Goal: Communication & Community: Connect with others

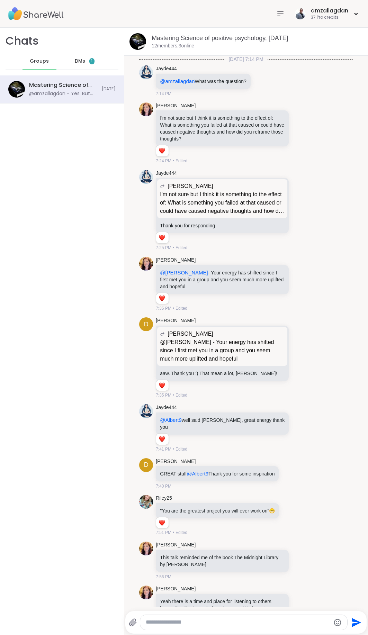
scroll to position [474, 0]
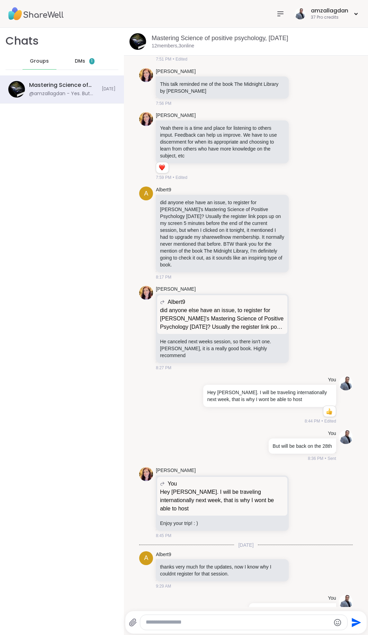
click at [42, 60] on span "Groups" at bounding box center [39, 61] width 19 height 7
click at [359, 15] on div "amzallagdan 37 Pro credits" at bounding box center [326, 14] width 67 height 16
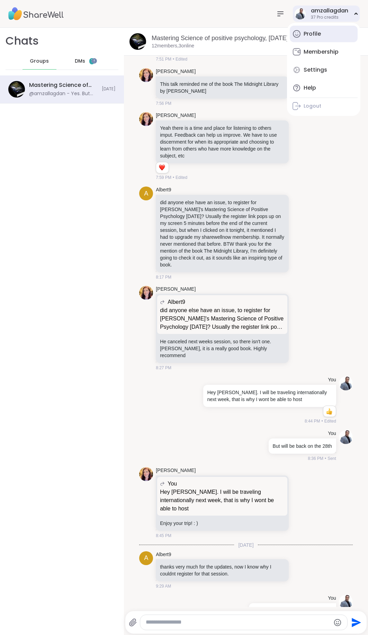
click at [314, 33] on div "Profile" at bounding box center [312, 34] width 17 height 8
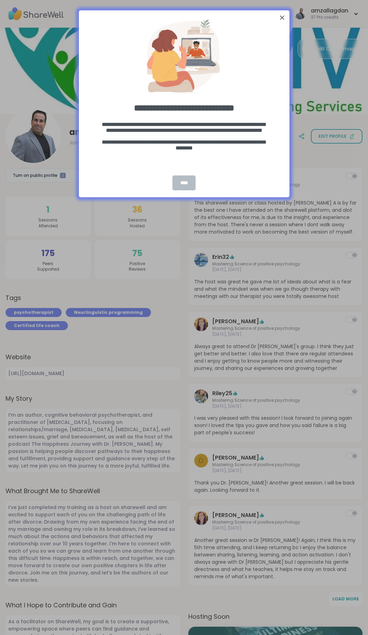
click at [181, 182] on div "****" at bounding box center [183, 182] width 23 height 15
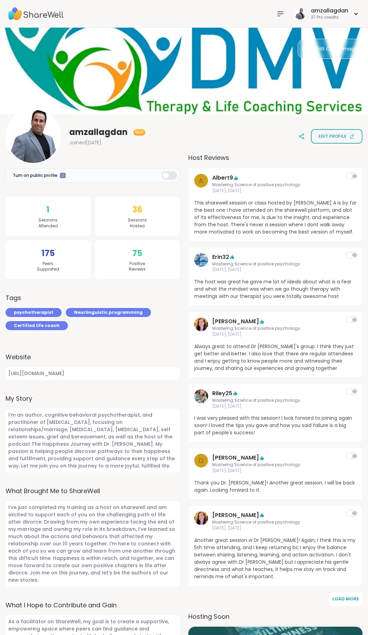
scroll to position [212, 0]
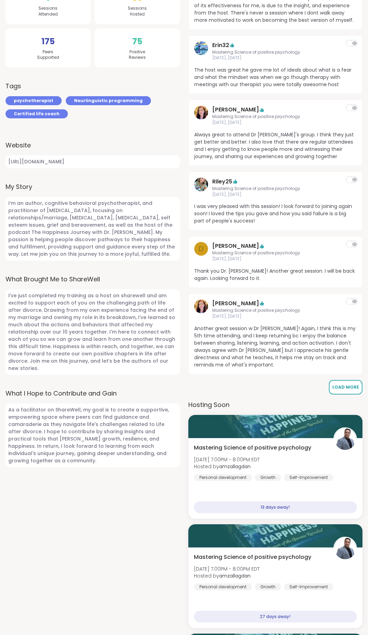
click at [344, 386] on span "Load More" at bounding box center [345, 387] width 27 height 6
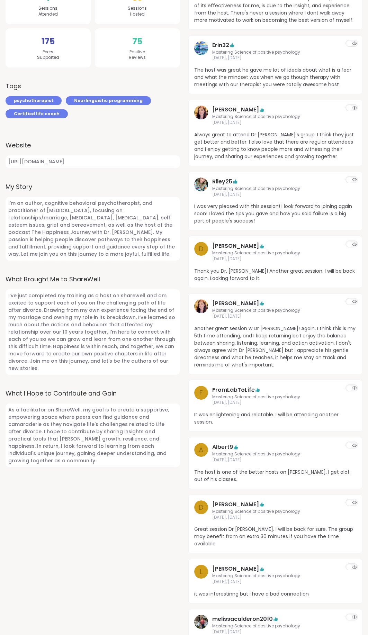
scroll to position [424, 0]
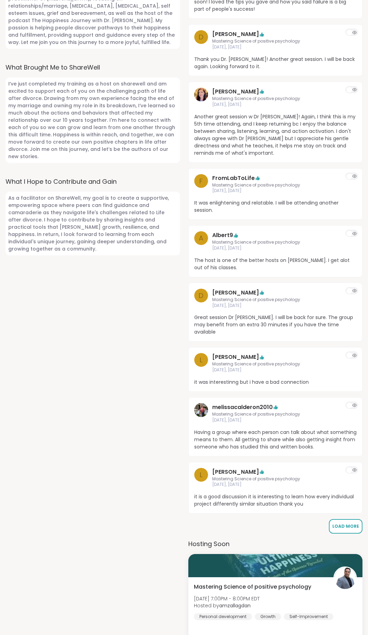
click at [337, 523] on span "Load More" at bounding box center [345, 526] width 27 height 6
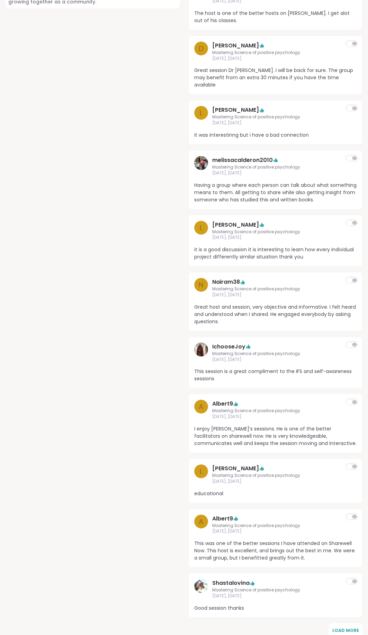
scroll to position [883, 0]
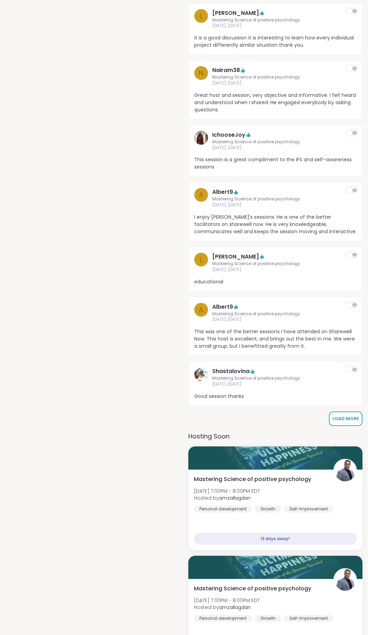
click at [353, 416] on span "Load More" at bounding box center [345, 419] width 27 height 6
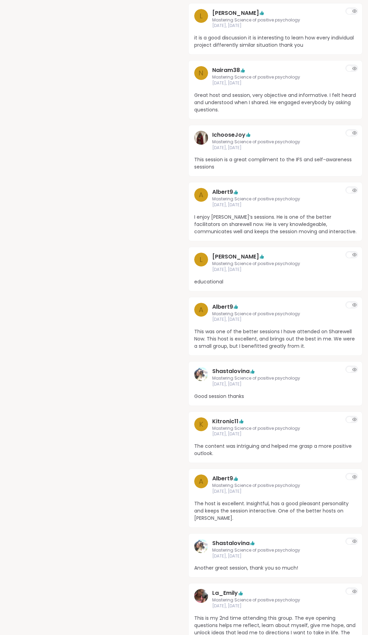
scroll to position [1130, 0]
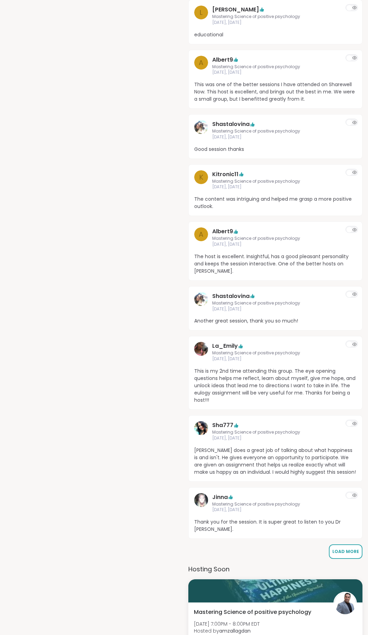
click at [341, 549] on span "Load More" at bounding box center [345, 552] width 27 height 6
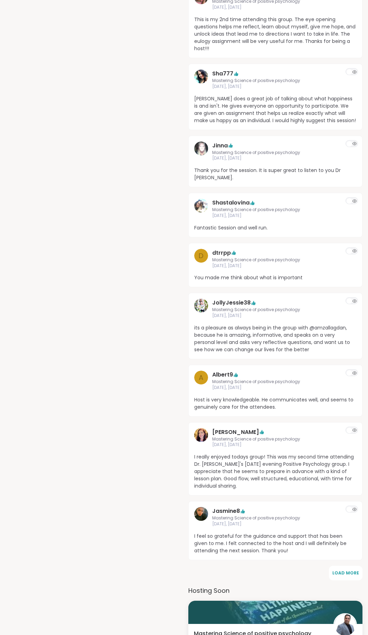
scroll to position [1483, 0]
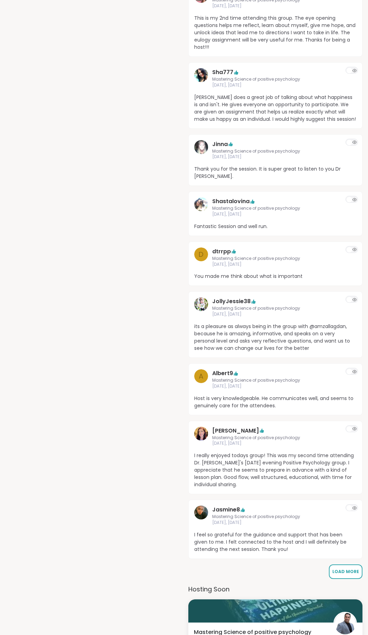
click at [348, 569] on span "Load More" at bounding box center [345, 572] width 27 height 6
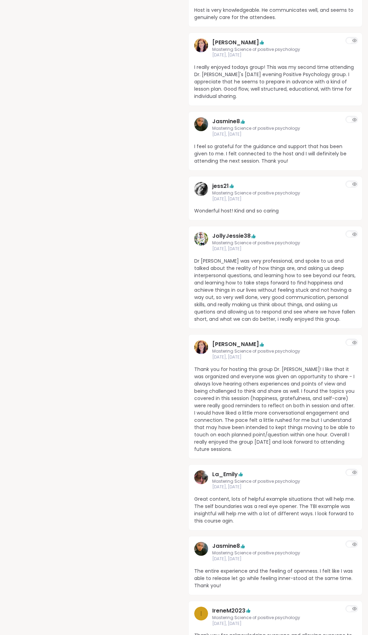
scroll to position [2048, 0]
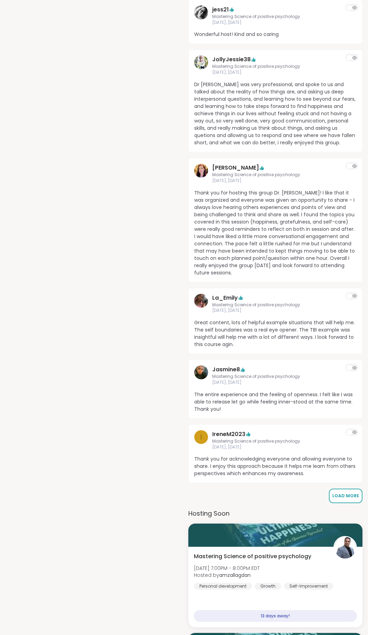
click at [339, 493] on span "Load More" at bounding box center [345, 496] width 27 height 6
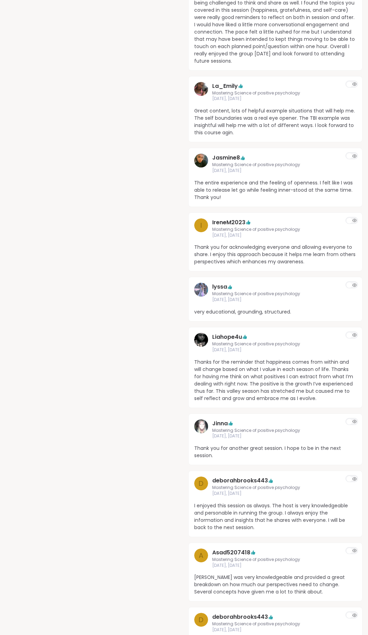
scroll to position [2471, 0]
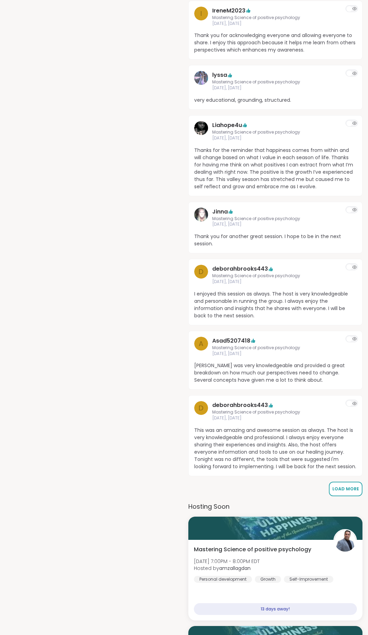
click at [341, 486] on span "Load More" at bounding box center [345, 489] width 27 height 6
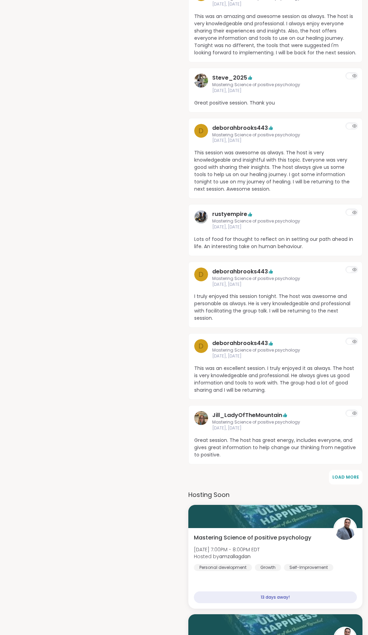
scroll to position [2895, 0]
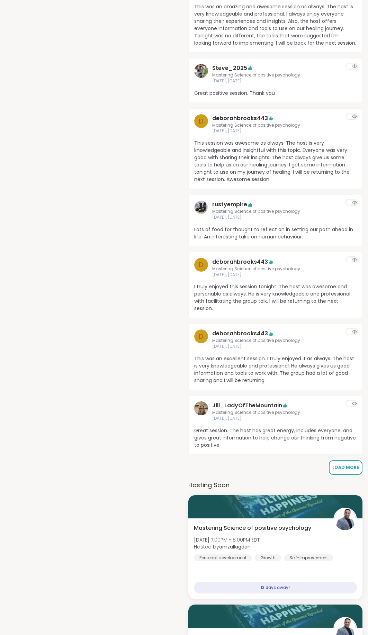
click at [341, 465] on span "Load More" at bounding box center [345, 468] width 27 height 6
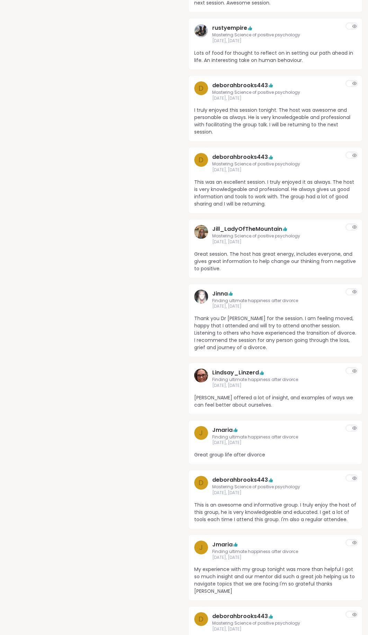
scroll to position [3283, 0]
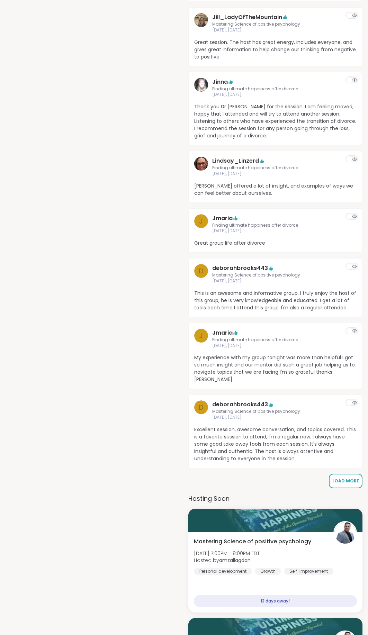
click at [350, 478] on span "Load More" at bounding box center [345, 481] width 27 height 6
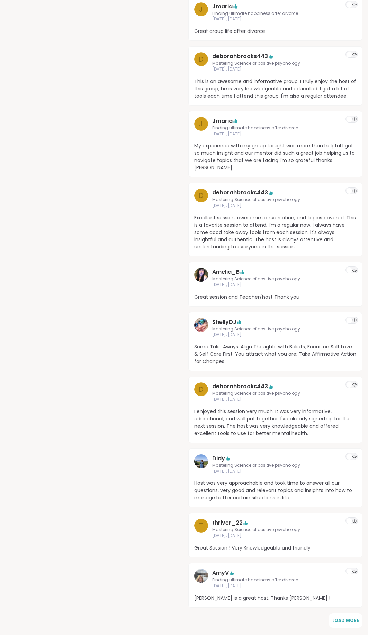
scroll to position [3707, 0]
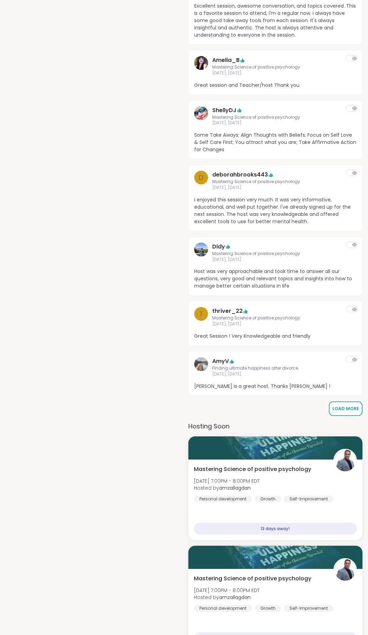
click at [348, 406] on span "Load More" at bounding box center [345, 409] width 27 height 6
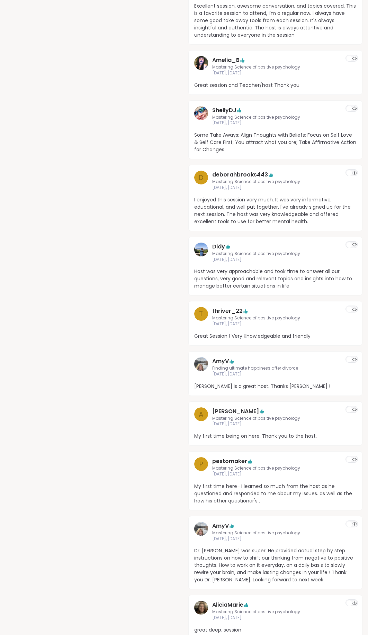
scroll to position [3919, 0]
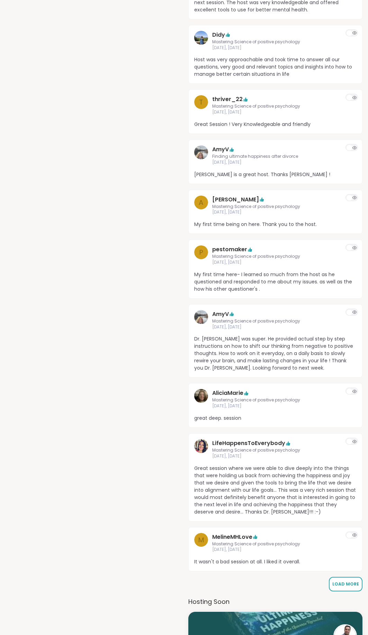
click at [346, 581] on span "Load More" at bounding box center [345, 584] width 27 height 6
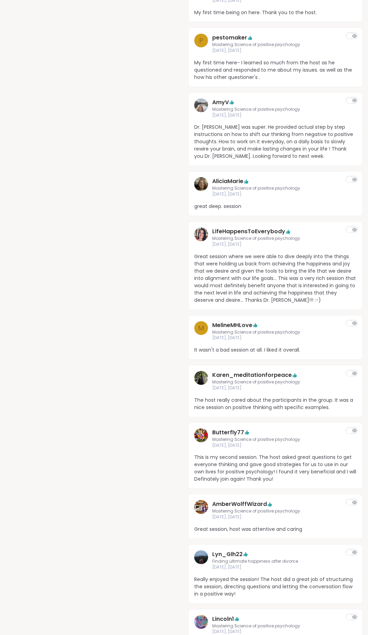
scroll to position [4378, 0]
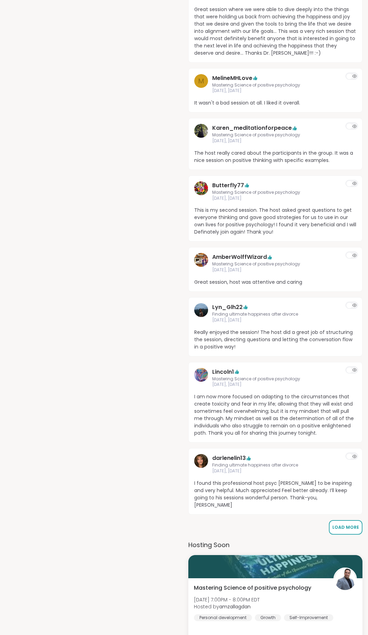
click at [342, 524] on span "Load More" at bounding box center [345, 527] width 27 height 6
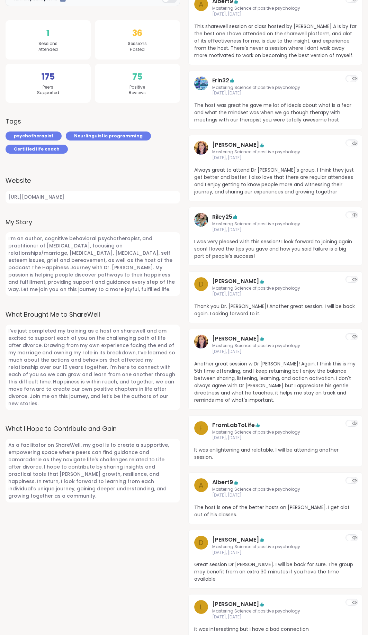
scroll to position [0, 0]
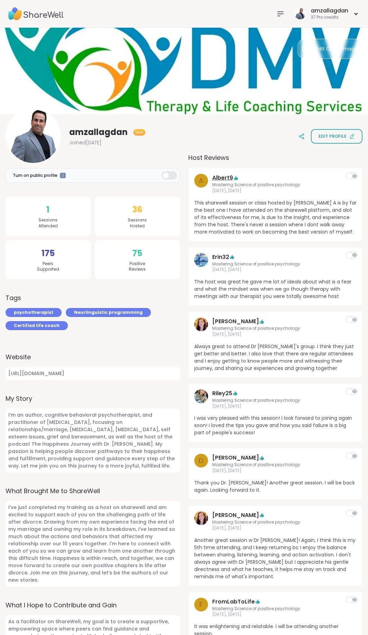
click at [227, 177] on link "Albert9" at bounding box center [222, 178] width 21 height 8
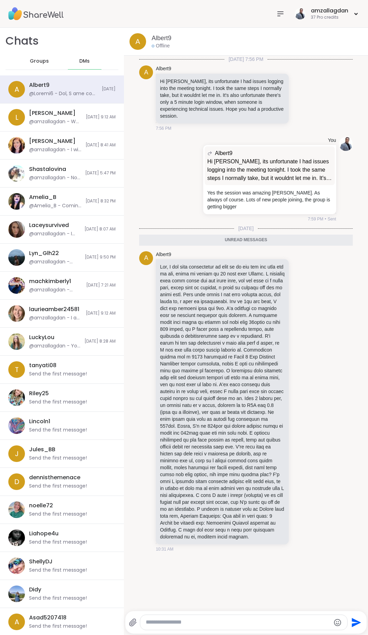
click at [180, 621] on textarea "Type your message" at bounding box center [238, 622] width 185 height 7
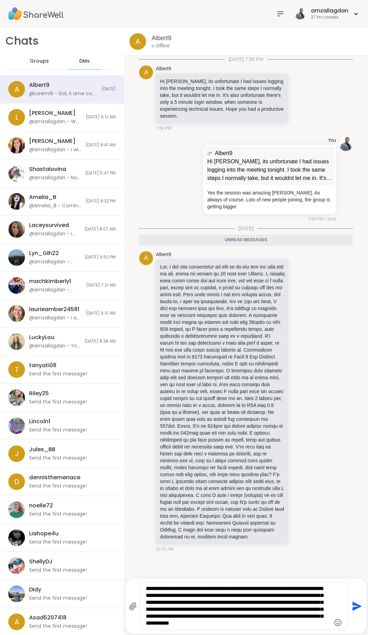
type textarea "**********"
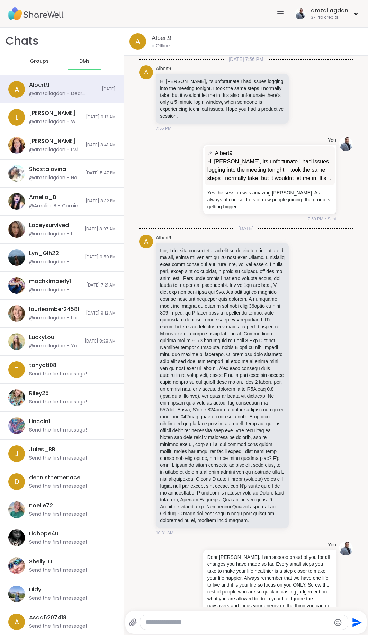
scroll to position [38, 0]
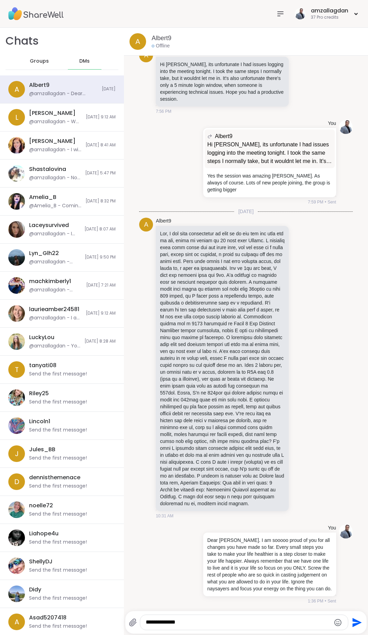
click at [191, 623] on textarea "**********" at bounding box center [238, 622] width 185 height 7
paste textarea "**********"
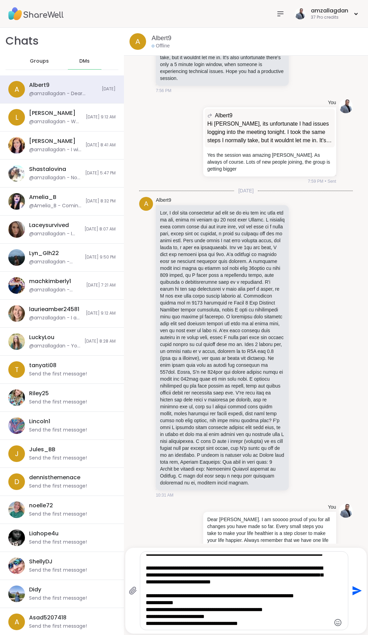
scroll to position [0, 0]
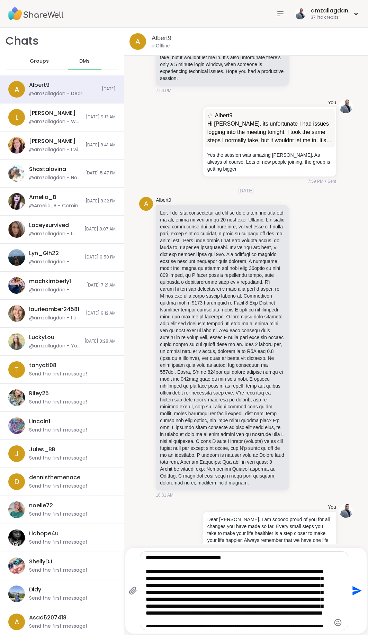
drag, startPoint x: 239, startPoint y: 559, endPoint x: 180, endPoint y: 561, distance: 58.9
click at [180, 561] on textarea "Type your message" at bounding box center [238, 591] width 185 height 73
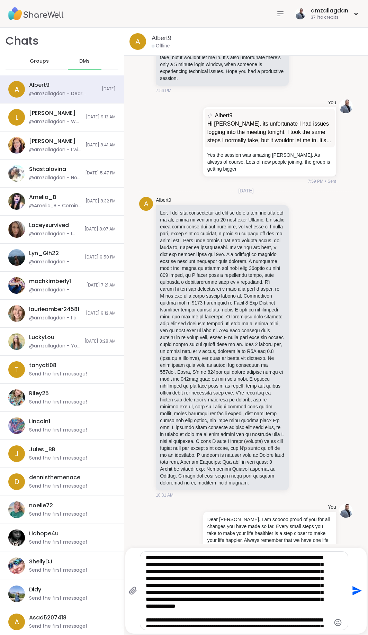
click at [195, 558] on textarea "Type your message" at bounding box center [238, 591] width 185 height 73
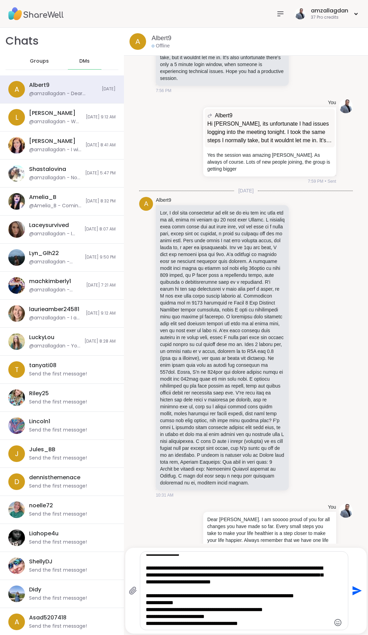
scroll to position [66, 0]
type textarea "**********"
click at [358, 592] on icon "Send" at bounding box center [356, 590] width 9 height 9
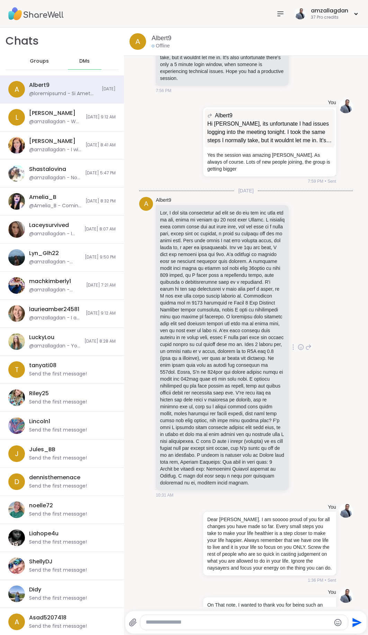
scroll to position [227, 0]
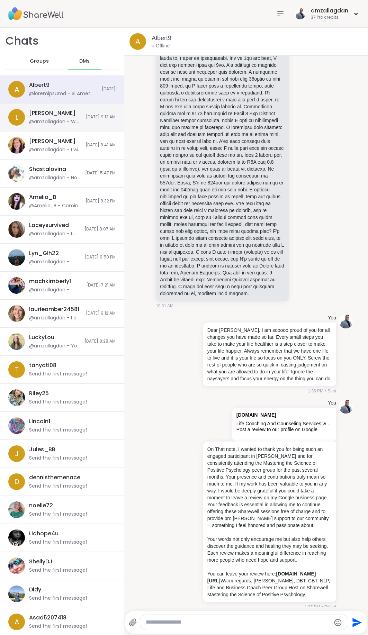
click at [54, 117] on div "[PERSON_NAME]" at bounding box center [52, 113] width 46 height 8
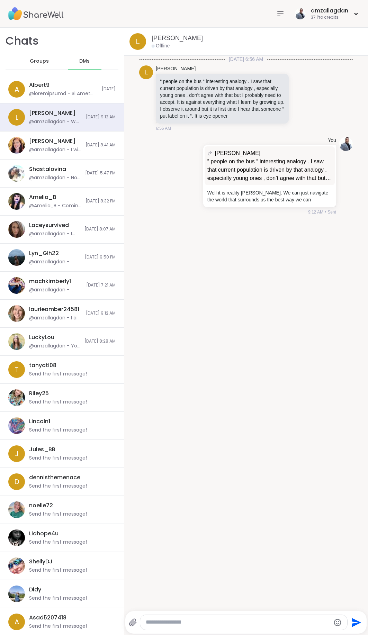
click at [210, 624] on textarea "Type your message" at bounding box center [238, 622] width 185 height 7
paste textarea "**********"
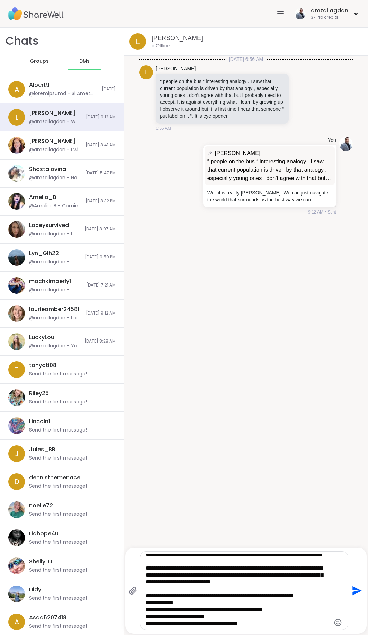
scroll to position [0, 0]
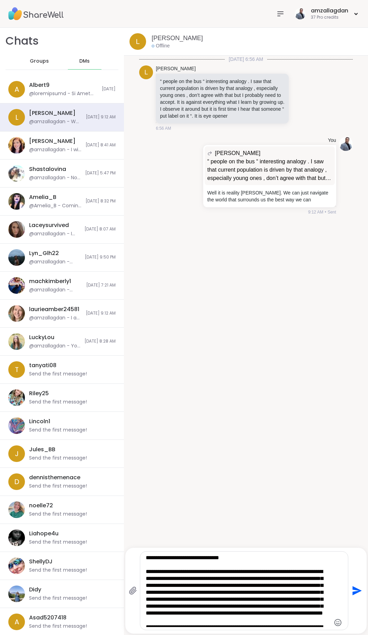
drag, startPoint x: 236, startPoint y: 561, endPoint x: 179, endPoint y: 558, distance: 56.8
click at [179, 558] on textarea "Type your message" at bounding box center [238, 591] width 185 height 73
type textarea "**********"
click at [359, 590] on icon "Send" at bounding box center [356, 590] width 9 height 9
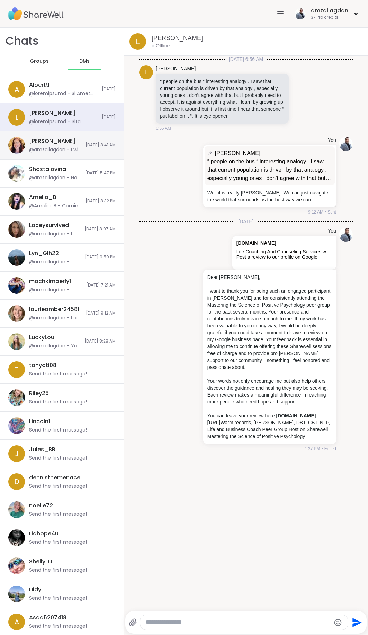
click at [48, 143] on div "[PERSON_NAME]" at bounding box center [52, 141] width 46 height 8
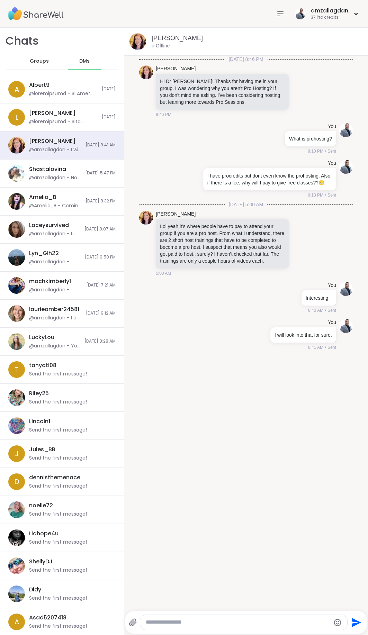
click at [163, 621] on textarea "Type your message" at bounding box center [238, 622] width 185 height 7
paste textarea "**********"
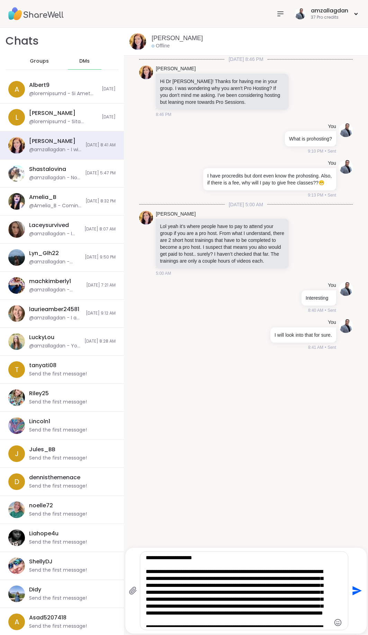
drag, startPoint x: 205, startPoint y: 557, endPoint x: 159, endPoint y: 560, distance: 45.4
click at [159, 560] on textarea "Type your message" at bounding box center [238, 591] width 185 height 73
type textarea "**********"
click at [357, 592] on icon "Send" at bounding box center [356, 590] width 9 height 9
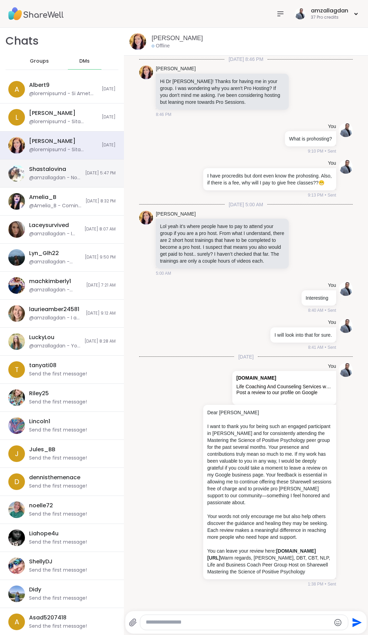
click at [52, 174] on div "Shastalovina @amzallagdan - No worries. It was 4pm PST" at bounding box center [55, 173] width 52 height 16
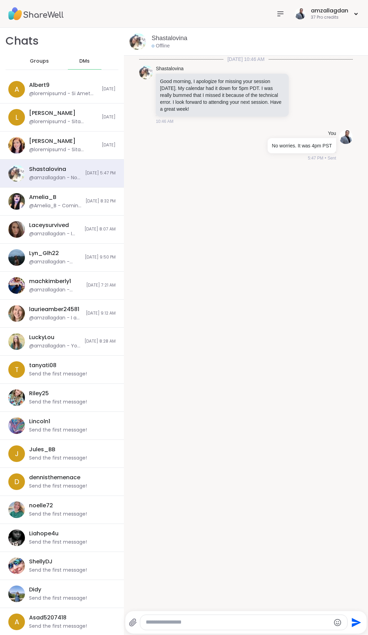
click at [360, 11] on div "amzallagdan 37 Pro credits" at bounding box center [184, 14] width 368 height 28
click at [355, 13] on icon at bounding box center [356, 13] width 2 height 1
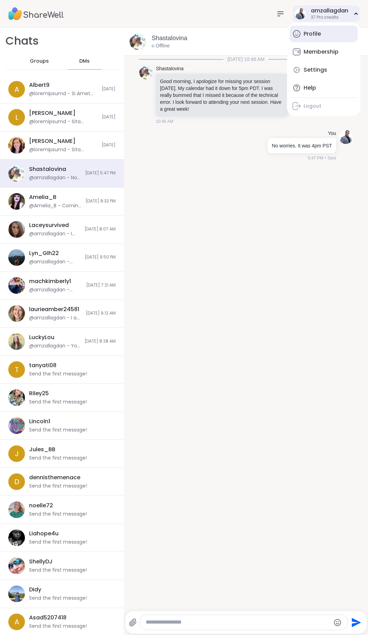
click at [316, 33] on div "Profile" at bounding box center [312, 34] width 17 height 8
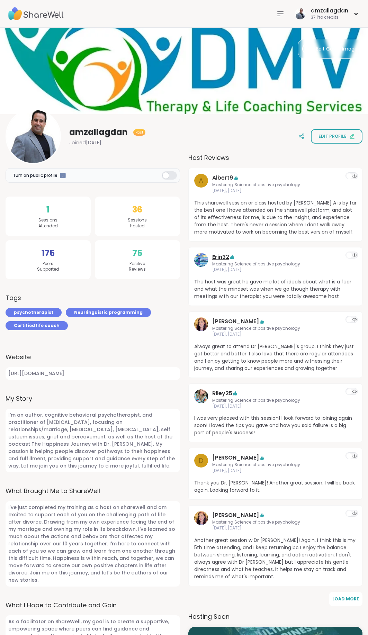
click at [223, 258] on link "Erin32" at bounding box center [220, 257] width 17 height 8
click at [223, 395] on link "Riley25" at bounding box center [222, 393] width 20 height 8
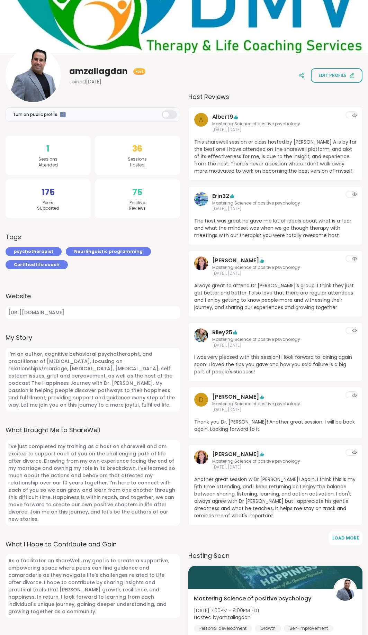
scroll to position [71, 0]
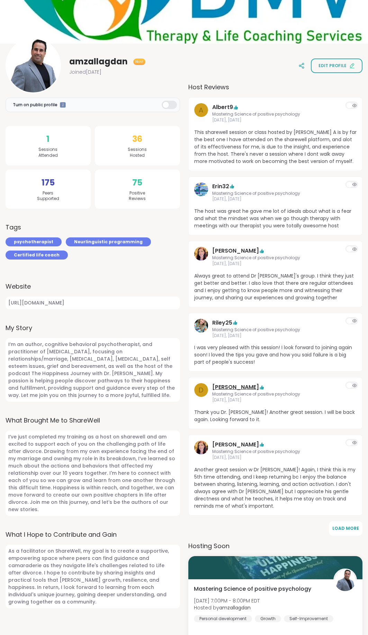
click at [222, 388] on link "[PERSON_NAME]" at bounding box center [235, 387] width 47 height 8
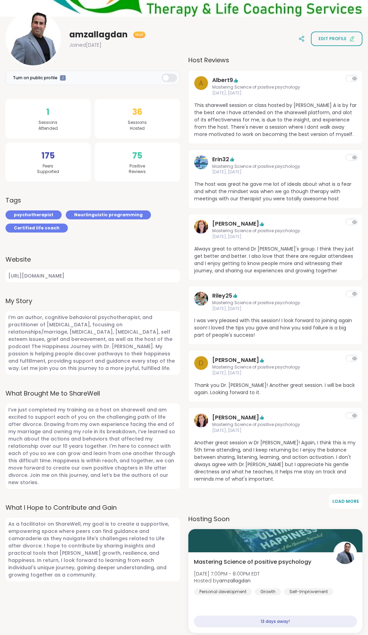
scroll to position [106, 0]
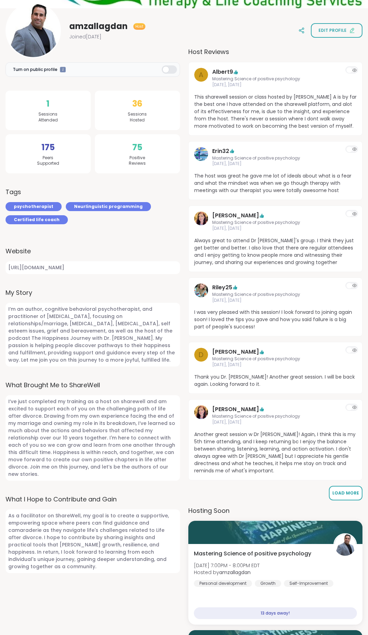
click at [351, 490] on span "Load More" at bounding box center [345, 493] width 27 height 6
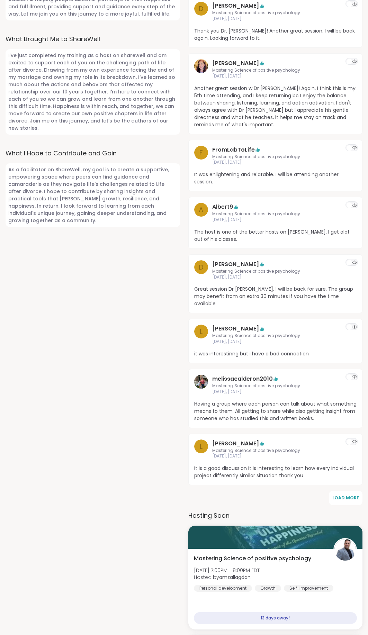
scroll to position [459, 0]
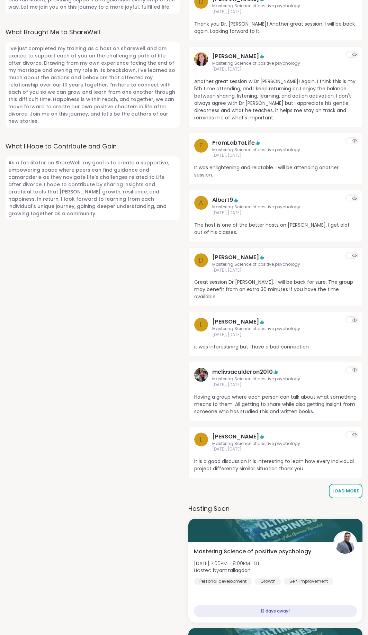
click at [348, 488] on span "Load More" at bounding box center [345, 491] width 27 height 6
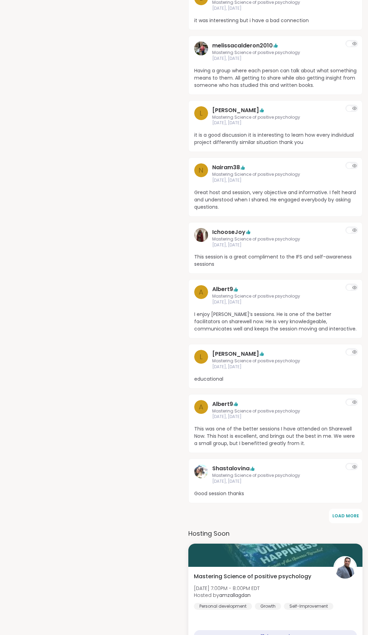
scroll to position [847, 0]
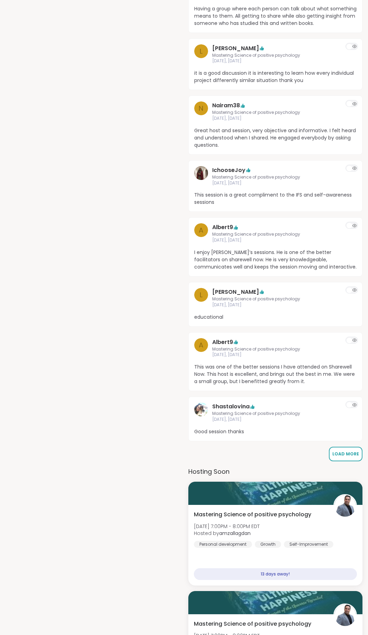
click at [350, 451] on span "Load More" at bounding box center [345, 454] width 27 height 6
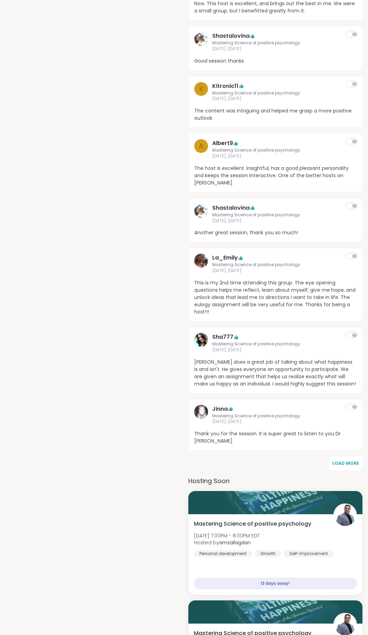
scroll to position [1236, 0]
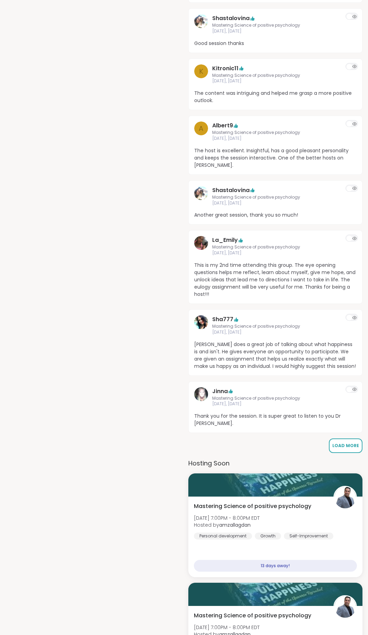
click at [354, 443] on span "Load More" at bounding box center [345, 446] width 27 height 6
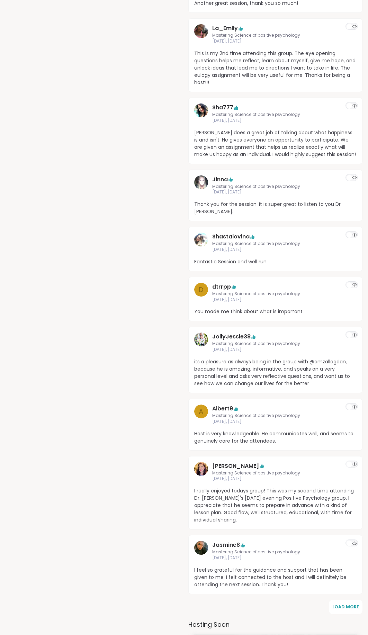
scroll to position [1624, 0]
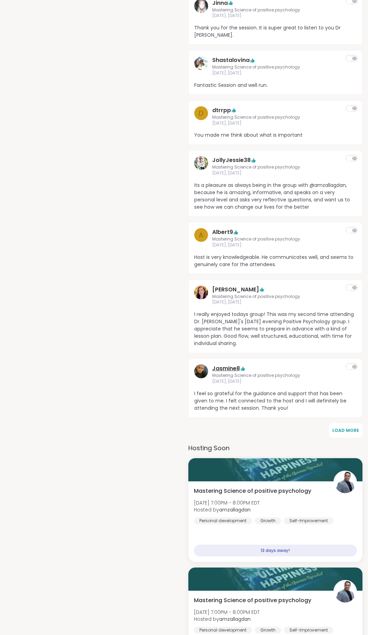
click at [228, 364] on link "Jasmine8" at bounding box center [226, 368] width 28 height 8
click at [233, 364] on link "Jasmine8" at bounding box center [226, 368] width 28 height 8
click at [345, 427] on span "Load More" at bounding box center [345, 430] width 27 height 6
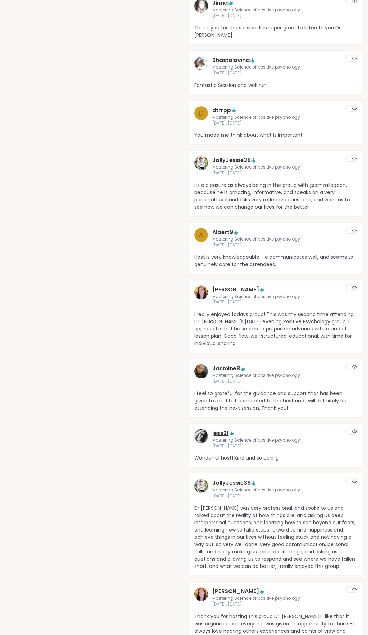
click at [217, 429] on link "jess21" at bounding box center [220, 433] width 17 height 8
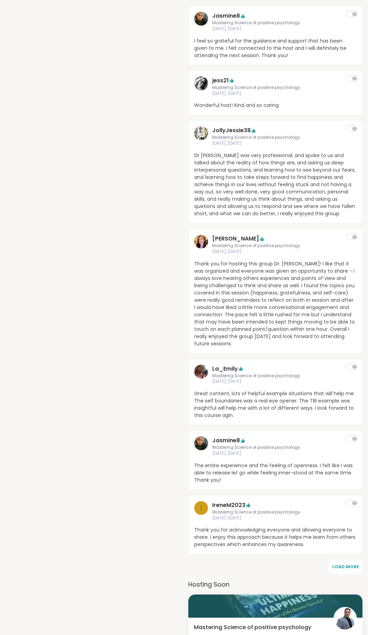
scroll to position [1977, 0]
click at [349, 564] on span "Load More" at bounding box center [345, 567] width 27 height 6
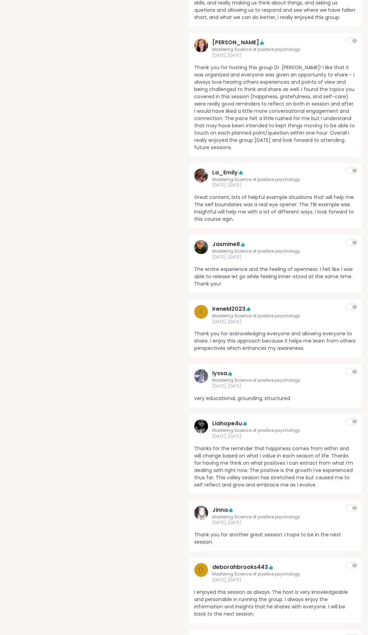
scroll to position [2189, 0]
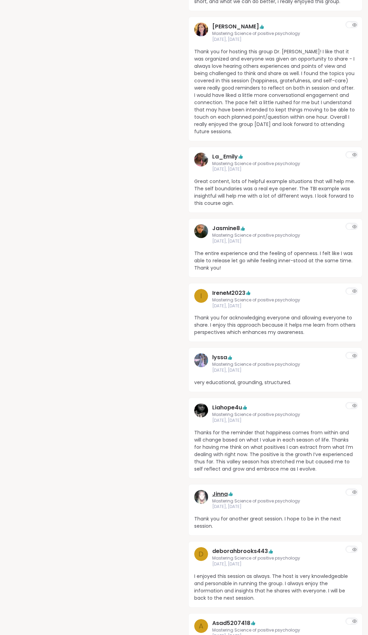
click at [216, 490] on link "Jinna" at bounding box center [220, 494] width 16 height 8
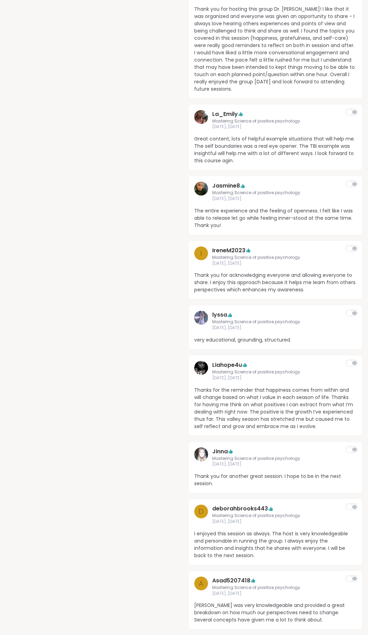
scroll to position [2260, 0]
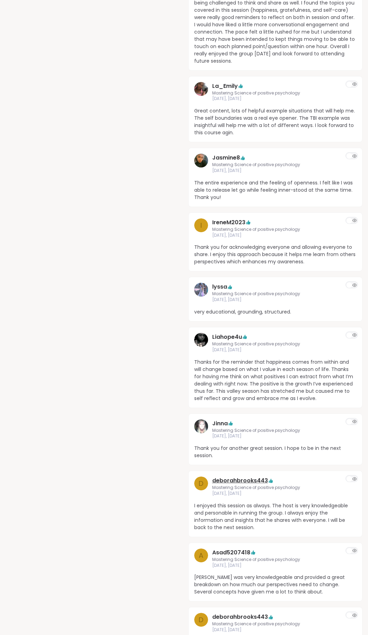
click at [247, 477] on link "deborahbrooks443" at bounding box center [240, 481] width 56 height 8
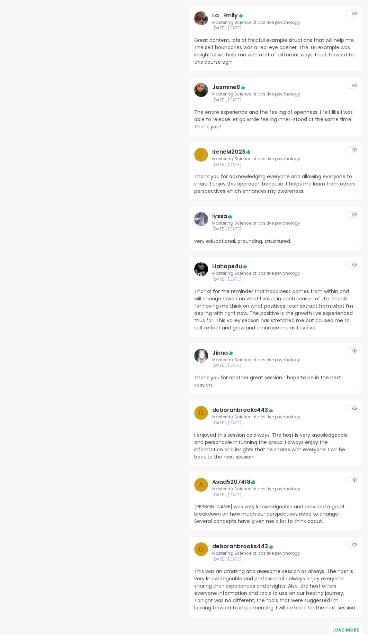
scroll to position [2436, 0]
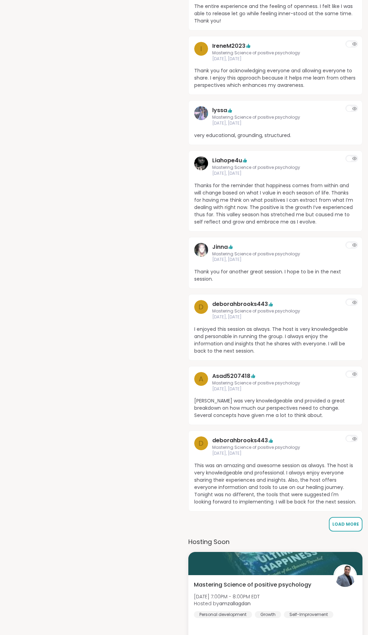
click at [346, 521] on span "Load More" at bounding box center [345, 524] width 27 height 6
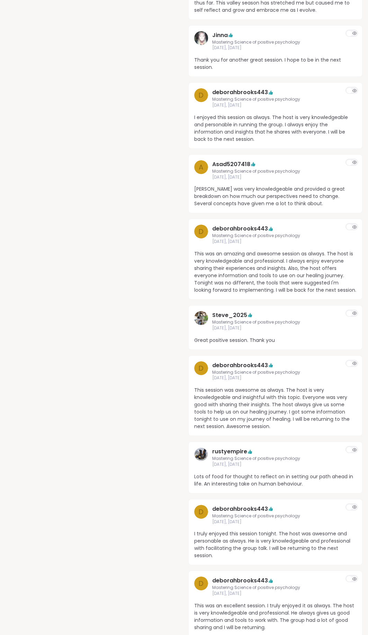
scroll to position [2789, 0]
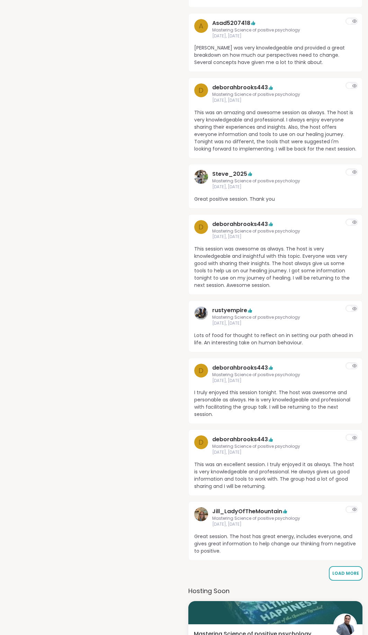
click at [340, 566] on button "Load More" at bounding box center [346, 573] width 34 height 15
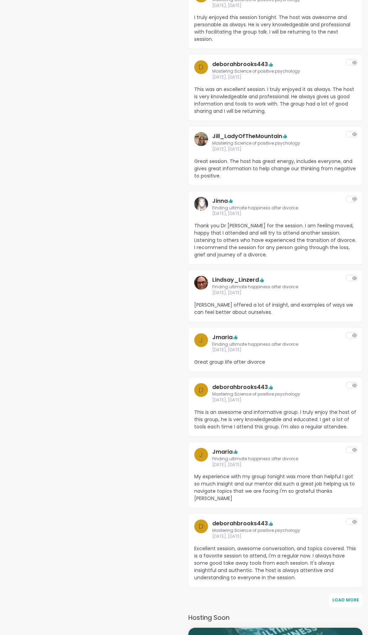
scroll to position [3248, 0]
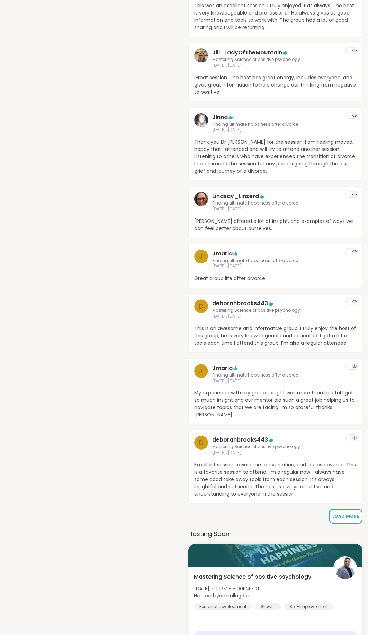
click at [350, 513] on span "Load More" at bounding box center [345, 516] width 27 height 6
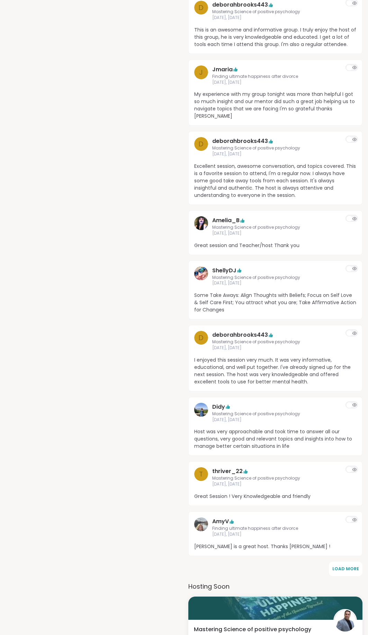
scroll to position [3566, 0]
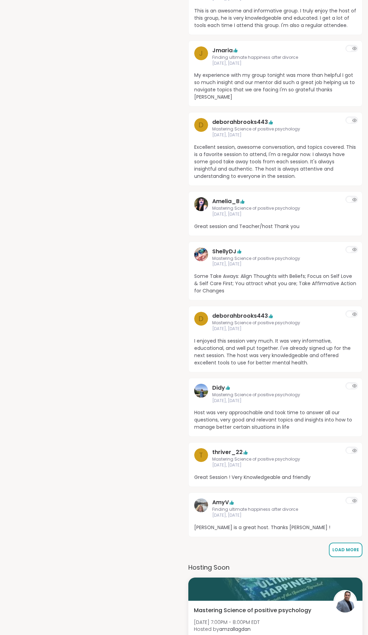
click at [337, 547] on span "Load More" at bounding box center [345, 550] width 27 height 6
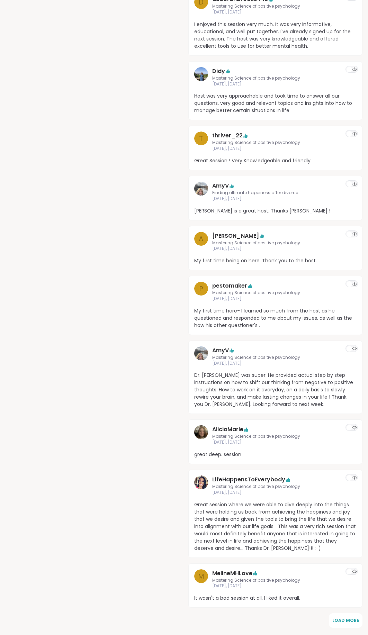
scroll to position [3919, 0]
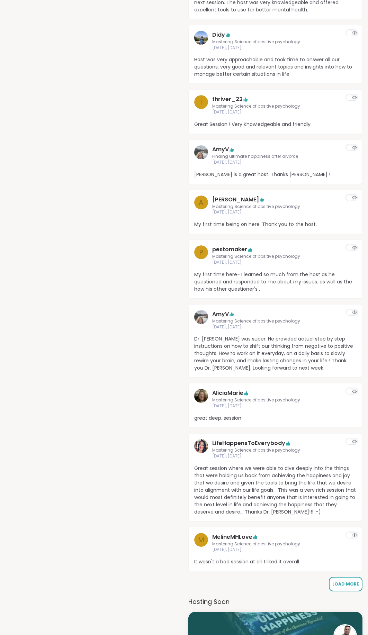
click at [345, 581] on span "Load More" at bounding box center [345, 584] width 27 height 6
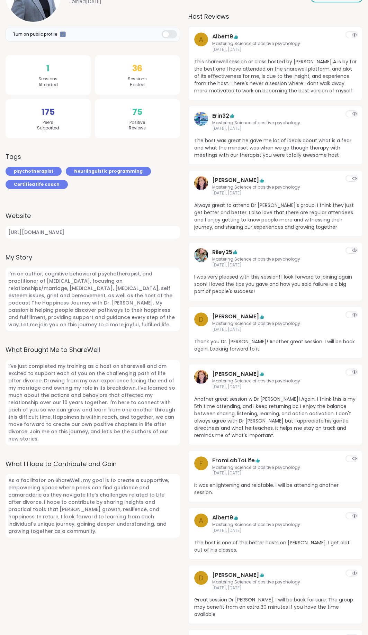
scroll to position [0, 0]
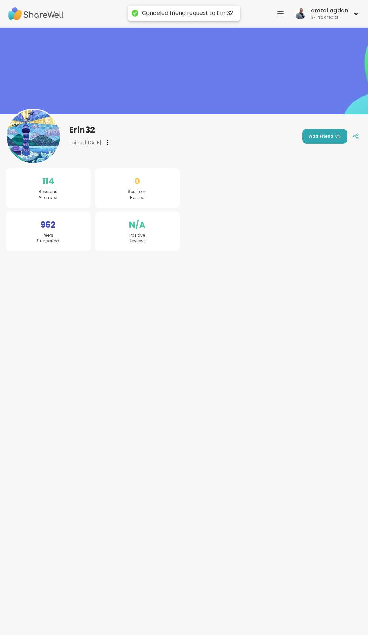
click at [322, 138] on span "Add Friend" at bounding box center [324, 136] width 31 height 6
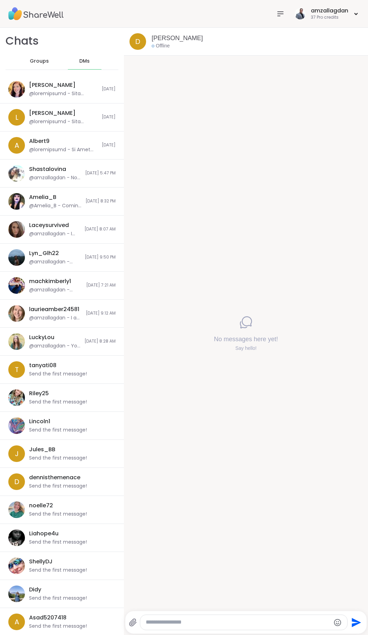
click at [181, 621] on textarea "Type your message" at bounding box center [238, 622] width 185 height 7
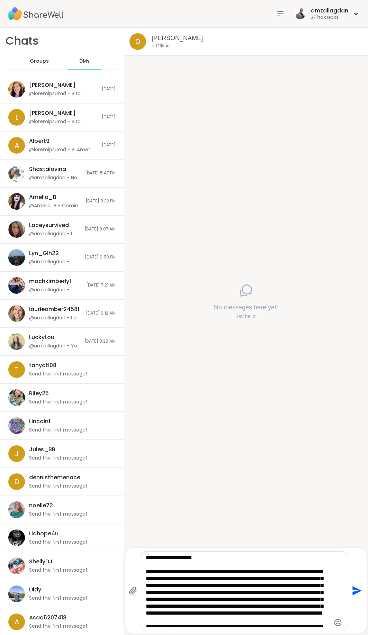
drag, startPoint x: 204, startPoint y: 559, endPoint x: 159, endPoint y: 560, distance: 45.3
click at [159, 560] on textarea "Type your message" at bounding box center [238, 591] width 185 height 73
click at [221, 587] on textarea "Type your message" at bounding box center [238, 591] width 185 height 73
type textarea "**********"
click at [354, 592] on icon "Send" at bounding box center [356, 590] width 9 height 9
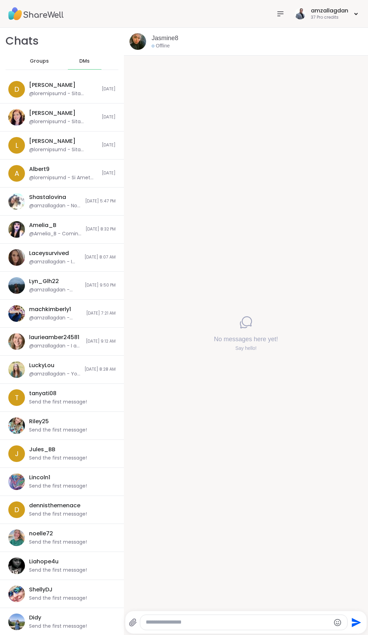
click at [253, 619] on textarea "Type your message" at bounding box center [238, 622] width 185 height 7
paste textarea "**********"
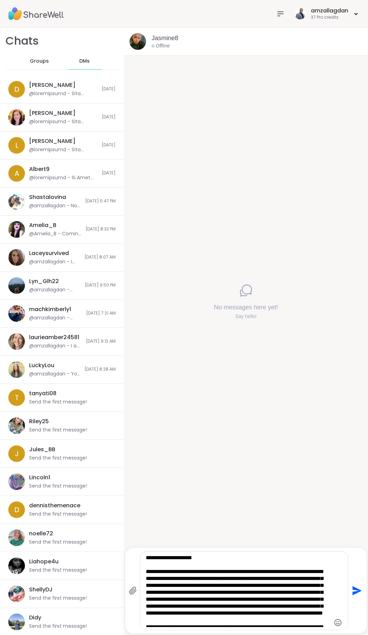
drag, startPoint x: 199, startPoint y: 558, endPoint x: 159, endPoint y: 560, distance: 40.6
click at [159, 560] on textarea "Type your message" at bounding box center [238, 591] width 185 height 73
click at [221, 587] on textarea "Type your message" at bounding box center [238, 591] width 185 height 73
type textarea "**********"
click at [355, 589] on icon "Send" at bounding box center [356, 590] width 9 height 9
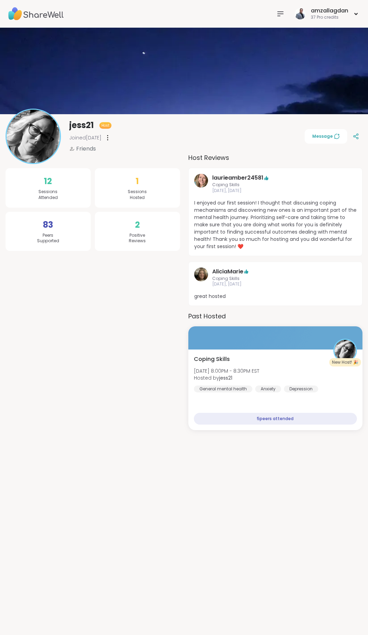
click at [325, 138] on span "Message" at bounding box center [325, 136] width 27 height 6
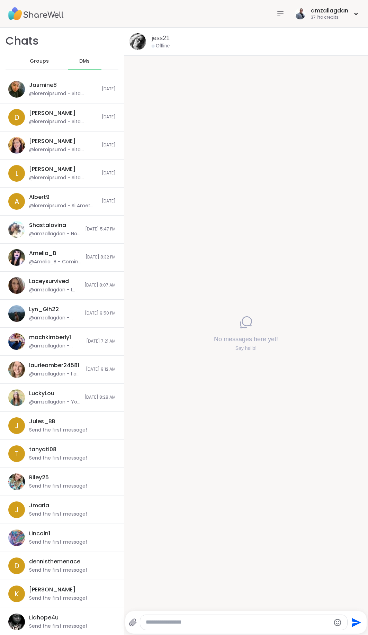
click at [212, 621] on textarea "Type your message" at bounding box center [238, 622] width 185 height 7
paste textarea "**********"
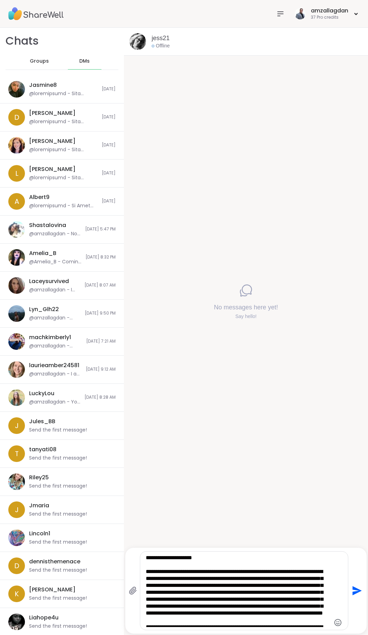
drag, startPoint x: 198, startPoint y: 560, endPoint x: 160, endPoint y: 561, distance: 38.4
click at [160, 561] on textarea "Type your message" at bounding box center [238, 591] width 185 height 73
click at [224, 588] on textarea "Type your message" at bounding box center [238, 591] width 185 height 73
type textarea "**********"
click at [358, 588] on icon "Send" at bounding box center [356, 590] width 11 height 11
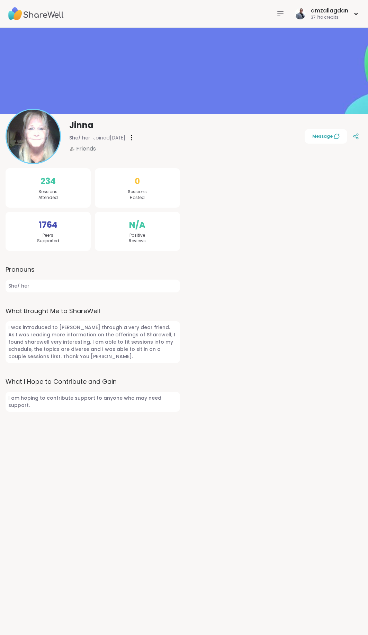
click at [325, 135] on span "Message" at bounding box center [325, 136] width 27 height 6
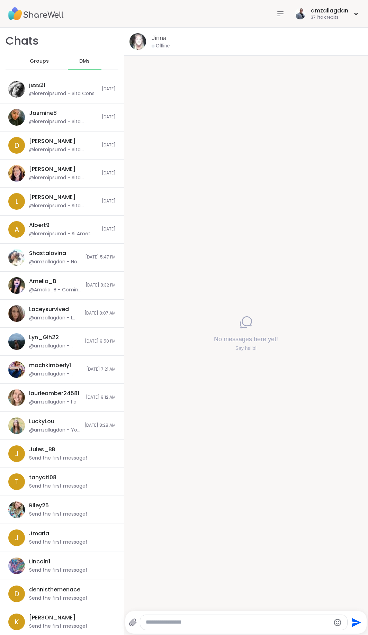
click at [258, 622] on textarea "Type your message" at bounding box center [238, 622] width 185 height 7
paste textarea "**********"
type textarea "**********"
drag, startPoint x: 192, startPoint y: 620, endPoint x: 136, endPoint y: 618, distance: 56.8
click at [146, 619] on textarea "**********" at bounding box center [238, 622] width 185 height 7
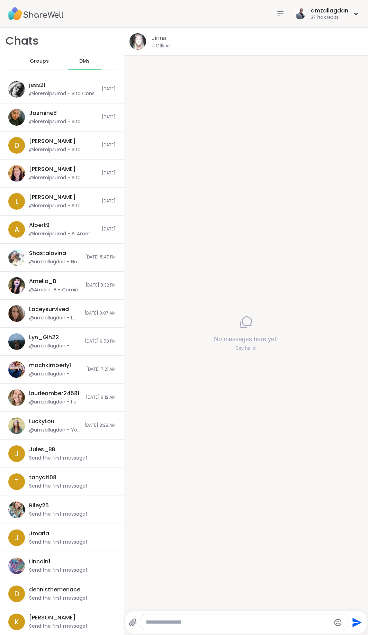
click at [166, 619] on textarea "Type your message" at bounding box center [238, 622] width 185 height 7
paste textarea "**********"
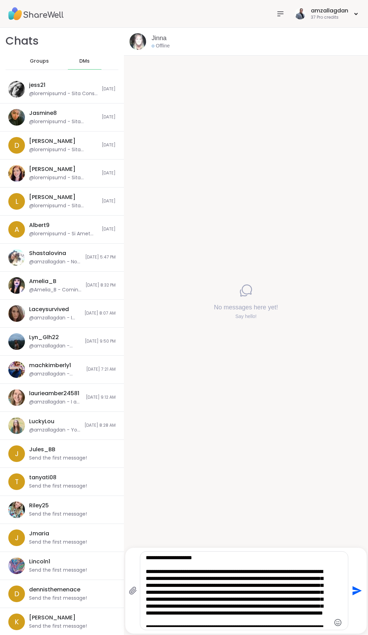
drag, startPoint x: 158, startPoint y: 559, endPoint x: 201, endPoint y: 559, distance: 43.3
click at [201, 559] on textarea "Type your message" at bounding box center [238, 591] width 185 height 73
click at [223, 587] on textarea "Type your message" at bounding box center [238, 591] width 185 height 73
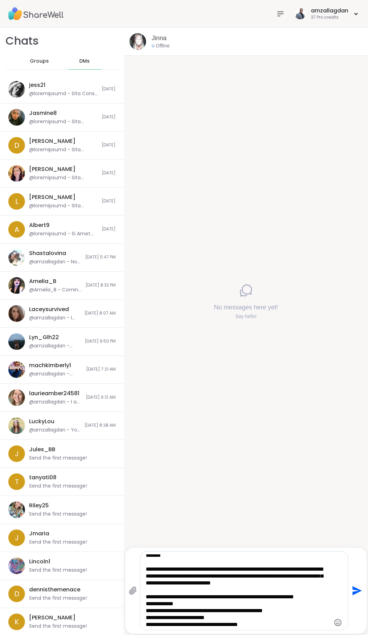
scroll to position [80, 0]
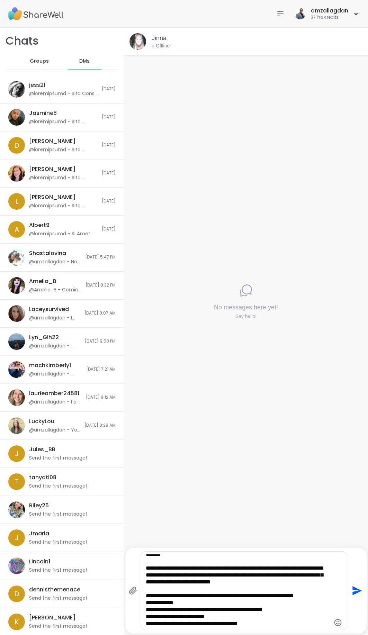
drag, startPoint x: 146, startPoint y: 573, endPoint x: 290, endPoint y: 635, distance: 156.6
click at [290, 627] on textarea "Type your message" at bounding box center [238, 591] width 185 height 73
type textarea "**********"
click at [353, 594] on icon "Send" at bounding box center [356, 590] width 9 height 9
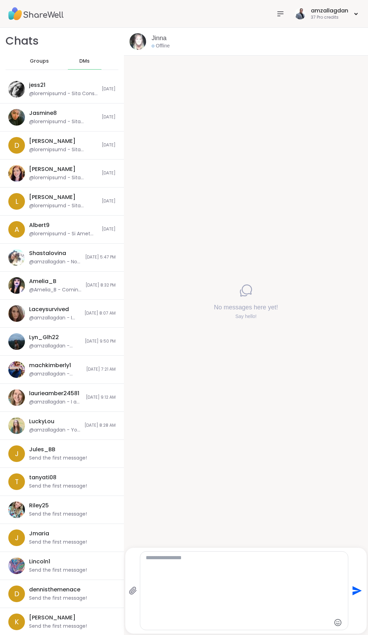
scroll to position [0, 0]
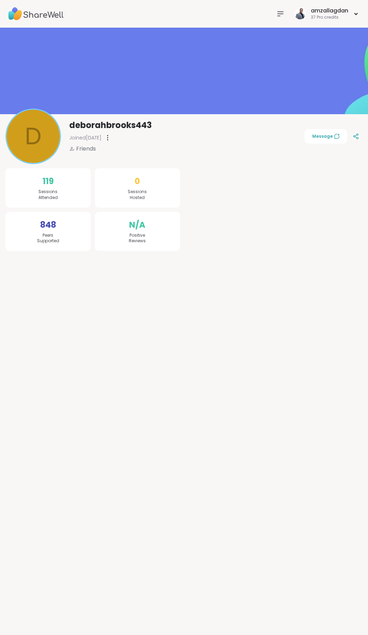
click at [329, 137] on span "Message" at bounding box center [325, 136] width 27 height 6
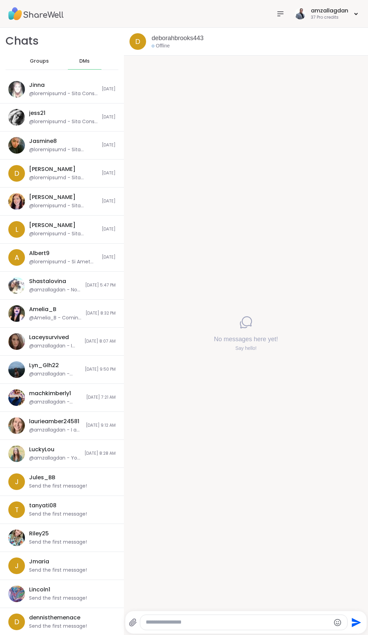
click at [211, 621] on textarea "Type your message" at bounding box center [238, 622] width 185 height 7
paste textarea "**********"
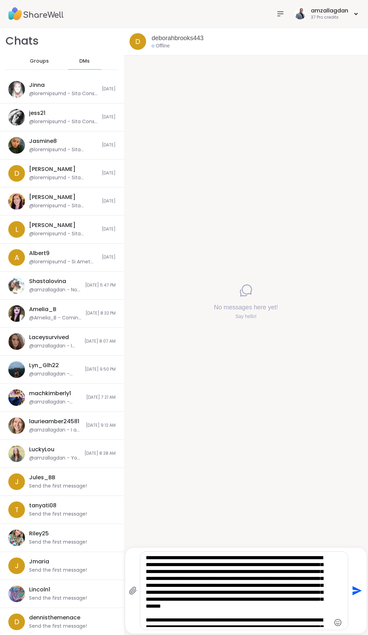
click at [144, 558] on div "**********" at bounding box center [244, 591] width 208 height 78
click at [147, 558] on textarea "**********" at bounding box center [238, 591] width 185 height 73
click at [309, 571] on textarea "Type your message" at bounding box center [238, 591] width 185 height 73
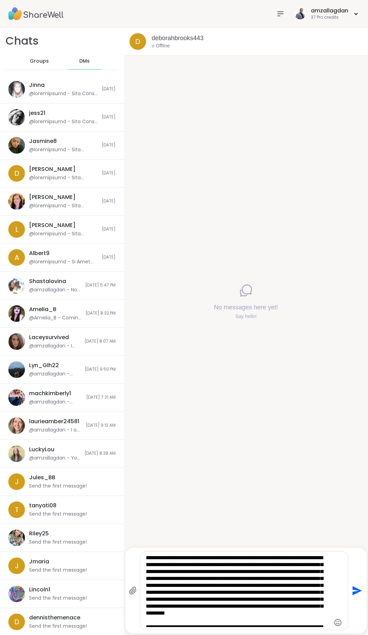
drag, startPoint x: 305, startPoint y: 579, endPoint x: 280, endPoint y: 584, distance: 25.7
click at [280, 584] on textarea "Type your message" at bounding box center [238, 591] width 185 height 73
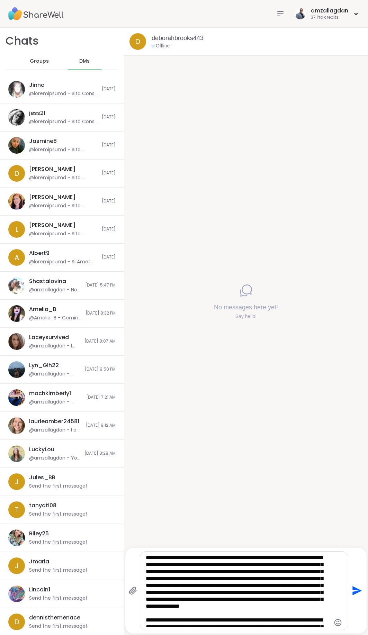
click at [252, 595] on textarea "Type your message" at bounding box center [238, 591] width 185 height 73
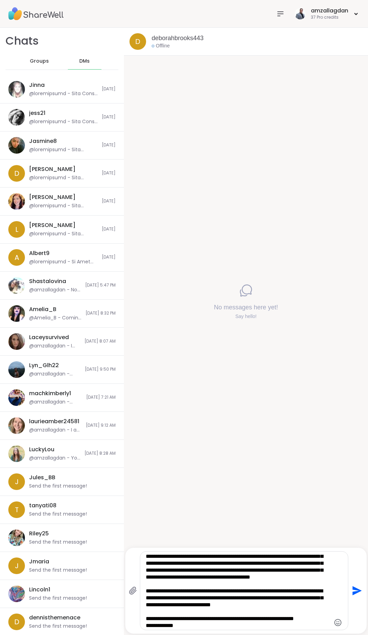
scroll to position [66, 0]
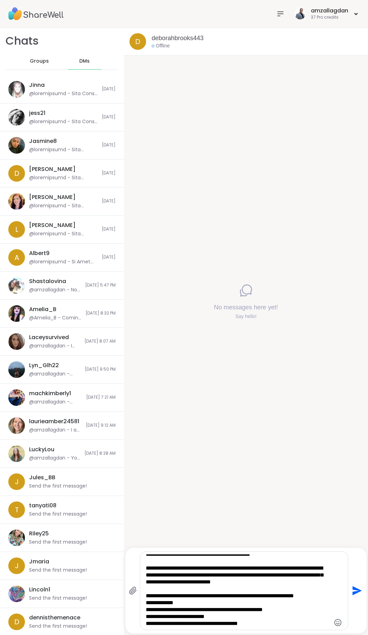
click at [146, 602] on textarea "Type your message" at bounding box center [238, 591] width 185 height 73
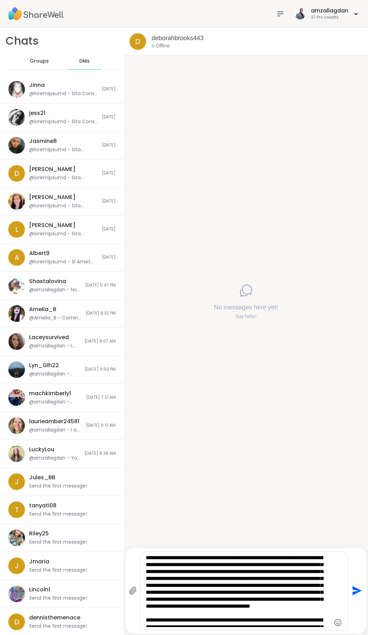
type textarea "**********"
click at [352, 593] on icon "Send" at bounding box center [356, 590] width 9 height 9
